Goal: Information Seeking & Learning: Find specific fact

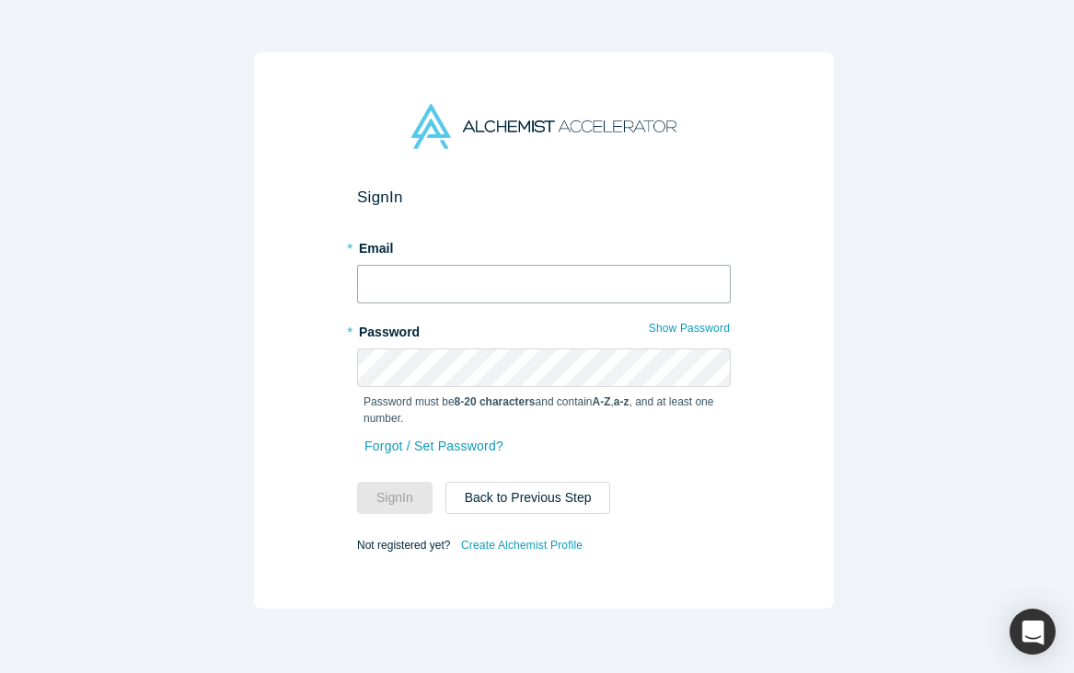
click at [527, 277] on input "text" at bounding box center [543, 284] width 373 height 39
type input "[PERSON_NAME][EMAIL_ADDRESS][DOMAIN_NAME]"
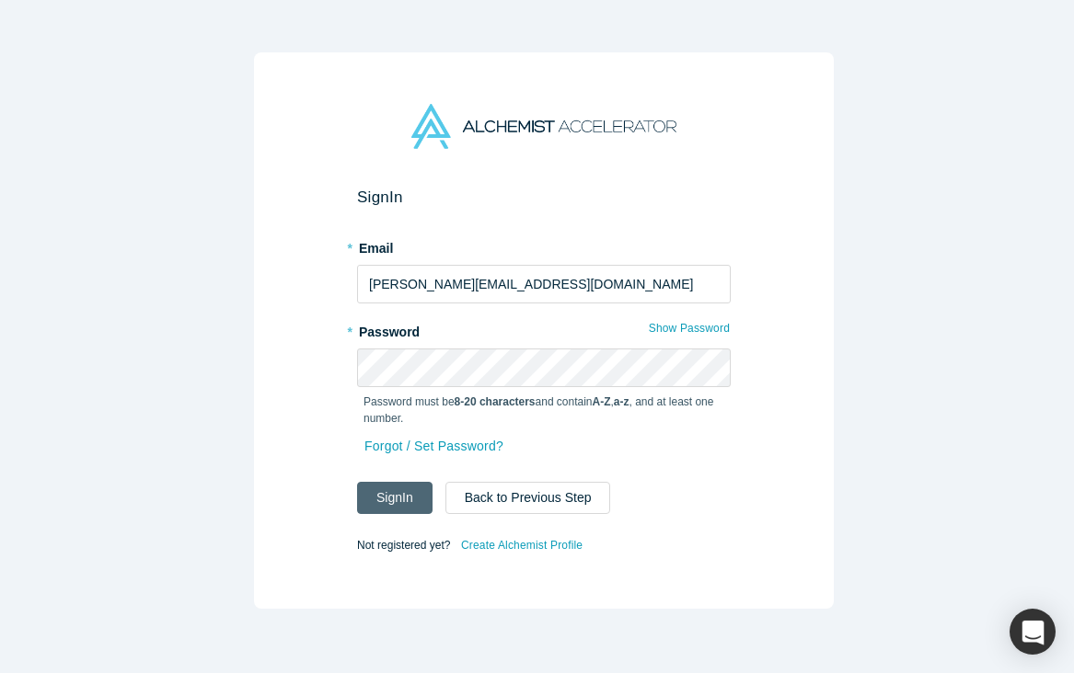
click at [385, 482] on button "Sign In" at bounding box center [394, 498] width 75 height 32
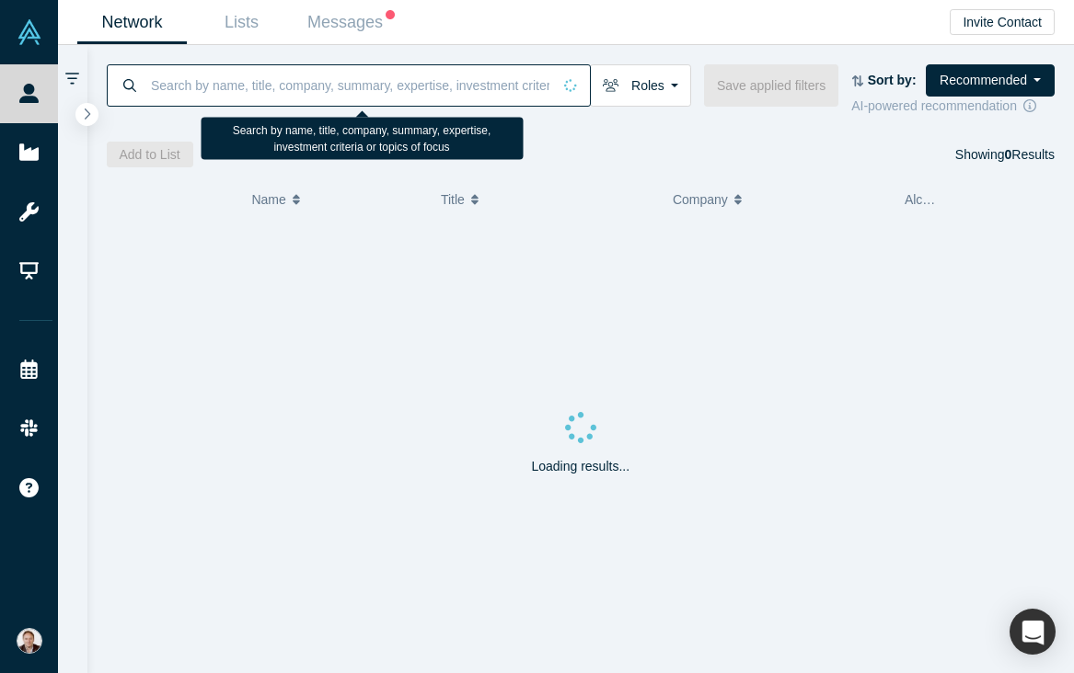
click at [193, 89] on input at bounding box center [350, 84] width 402 height 43
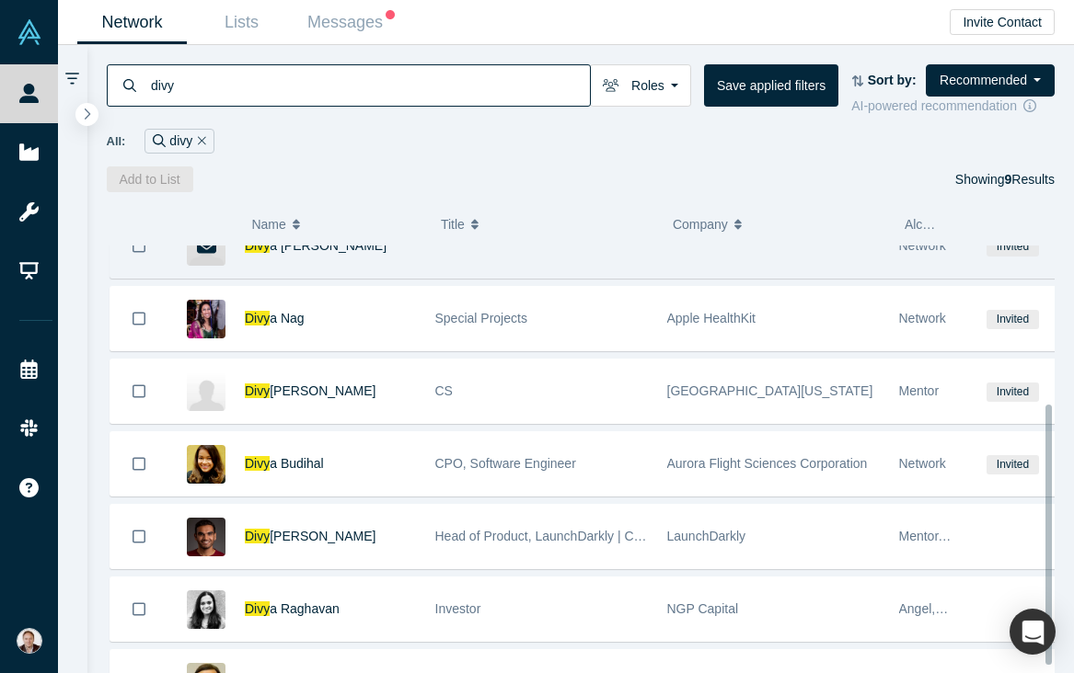
scroll to position [270, 0]
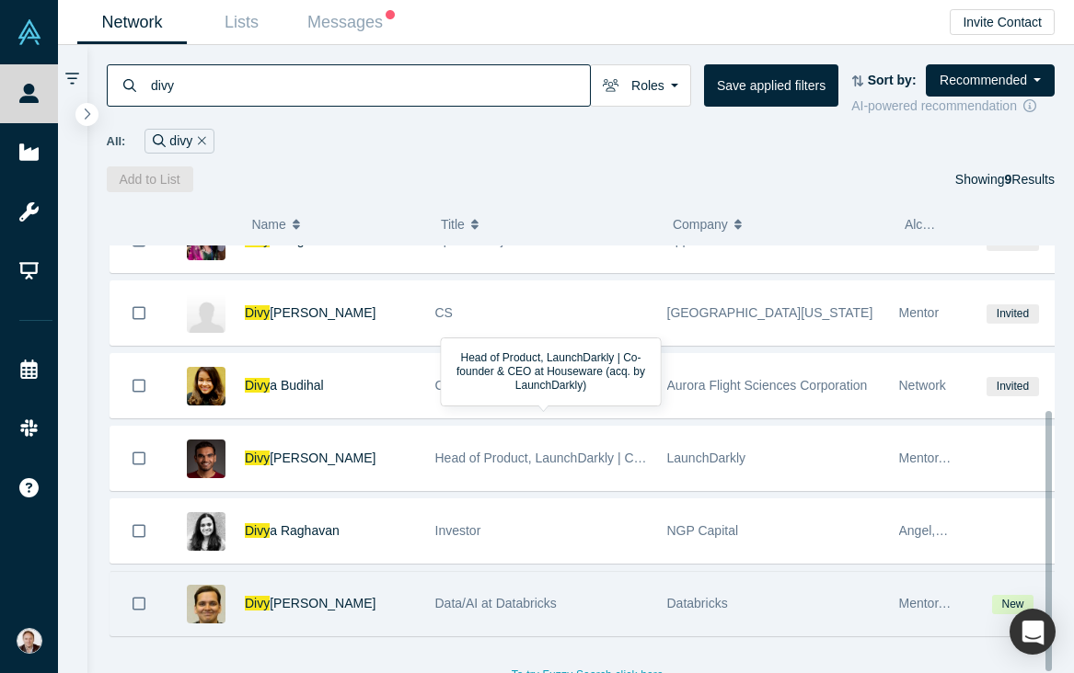
type input "divy"
click at [394, 589] on div "[PERSON_NAME]" at bounding box center [330, 603] width 171 height 63
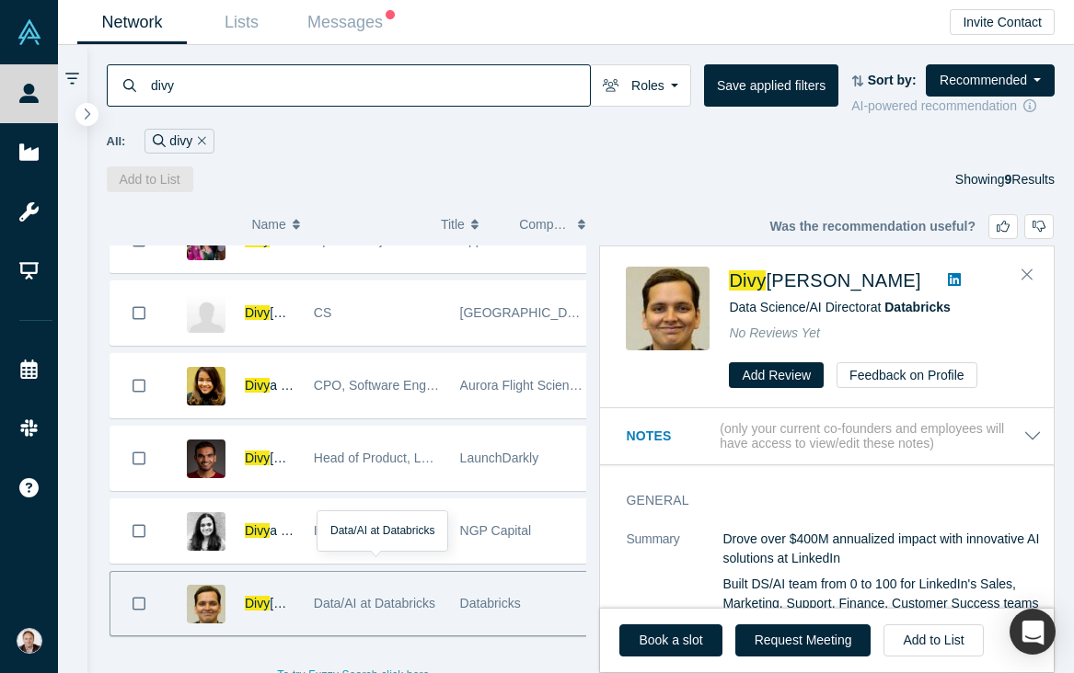
click at [948, 278] on icon at bounding box center [954, 279] width 13 height 13
